Goal: Information Seeking & Learning: Learn about a topic

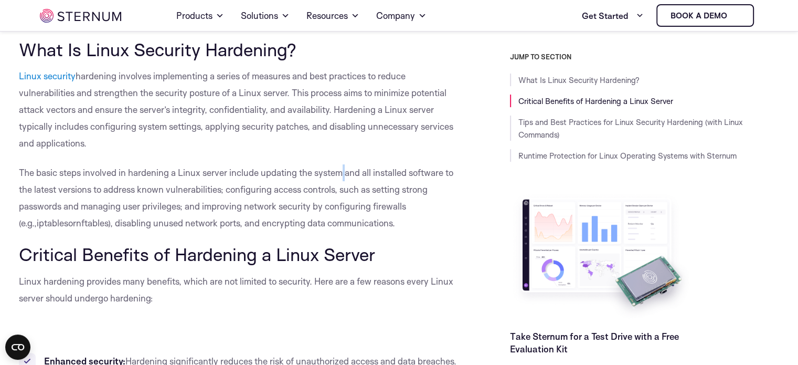
click at [272, 167] on span "The basic steps involved in hardening a Linux server include updating the syste…" at bounding box center [236, 197] width 435 height 61
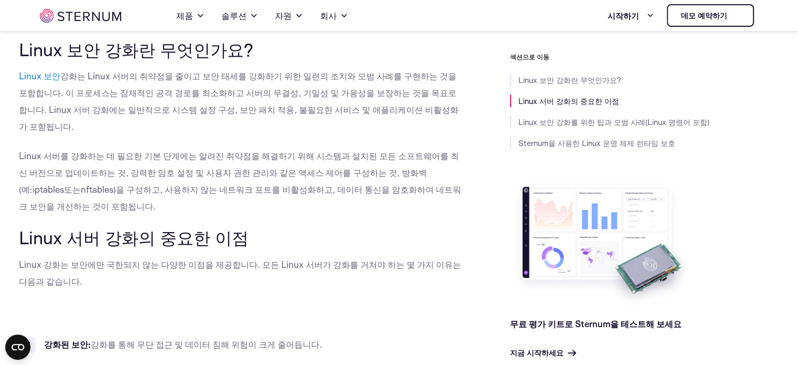
click at [374, 100] on p "Linux 보안 강화는 Linux 서버의 취약점을 줄이고 보안 태세를 강화하기 위한 일련의 조치와 ​​모범 사례를 구현하는 것을 포함합니다. …" at bounding box center [241, 101] width 444 height 67
click at [294, 160] on font "Linux 서버를 강화하는 데 필요한 기본 단계에는 알려진 취약점을 해결하기 위해 시스템과 설치된 모든 소프트웨어를 최신 버전으로 업데이트하는…" at bounding box center [239, 172] width 440 height 45
drag, startPoint x: 238, startPoint y: 81, endPoint x: 273, endPoint y: 81, distance: 35.7
click at [273, 81] on p "Linux 보안 강화는 Linux 서버의 취약점을 줄이고 보안 태세를 강화하기 위한 일련의 조치와 ​​모범 사례를 구현하는 것을 포함합니다. …" at bounding box center [241, 101] width 444 height 67
click at [265, 81] on p "Linux 보안 강화는 Linux 서버의 취약점을 줄이고 보안 태세를 강화하기 위한 일련의 조치와 ​​모범 사례를 구현하는 것을 포함합니다. …" at bounding box center [241, 101] width 444 height 67
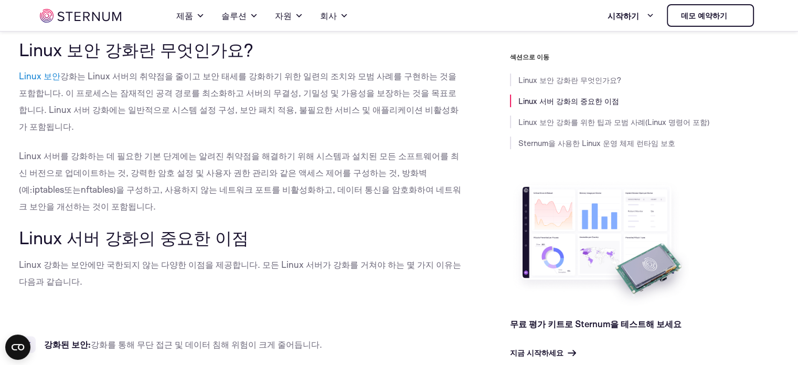
drag, startPoint x: 157, startPoint y: 73, endPoint x: 172, endPoint y: 73, distance: 15.2
click at [170, 73] on font "강화는 Linux 서버의 취약점을 줄이고 보안 태세를 강화하기 위한 일련의 조치와 ​​모범 사례를 구현하는 것을 포함합니다. 이 프로세스는 잠…" at bounding box center [239, 100] width 440 height 61
click at [172, 73] on font "강화는 Linux 서버의 취약점을 줄이고 보안 태세를 강화하기 위한 일련의 조치와 ​​모범 사례를 구현하는 것을 포함합니다. 이 프로세스는 잠…" at bounding box center [239, 100] width 440 height 61
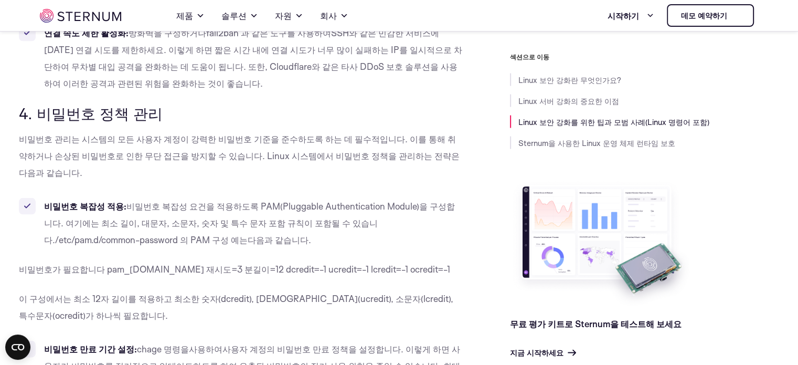
scroll to position [2179, 0]
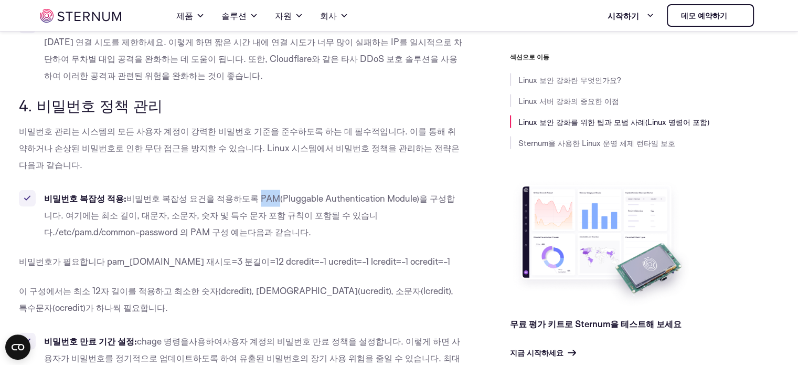
drag, startPoint x: 248, startPoint y: 115, endPoint x: 265, endPoint y: 115, distance: 16.8
click at [265, 193] on font "비밀번호 복잡성 요건을 적용하도록 PAM(Pluggable Authentication Module)을 구성합니다. 여기에는 최소 길이, 대문자…" at bounding box center [249, 215] width 411 height 45
click at [309, 256] on font "비밀번호가 필요합니다 pam_[DOMAIN_NAME] 재시도=3 분길이=12 dcredit=-1 ucredit=-1 lcredit=-1 ocr…" at bounding box center [235, 261] width 432 height 11
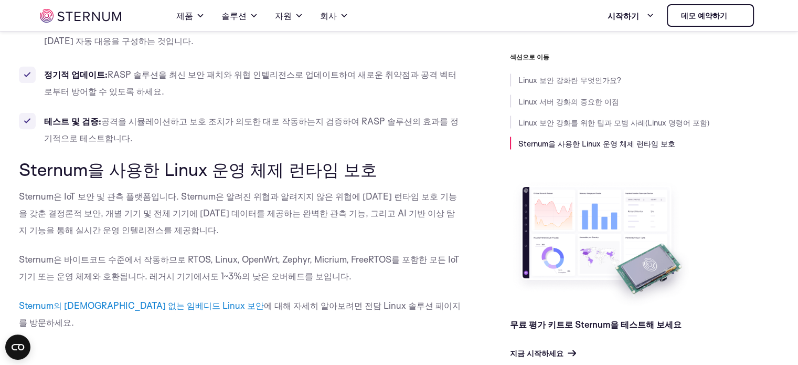
scroll to position [10141, 0]
